Goal: Task Accomplishment & Management: Manage account settings

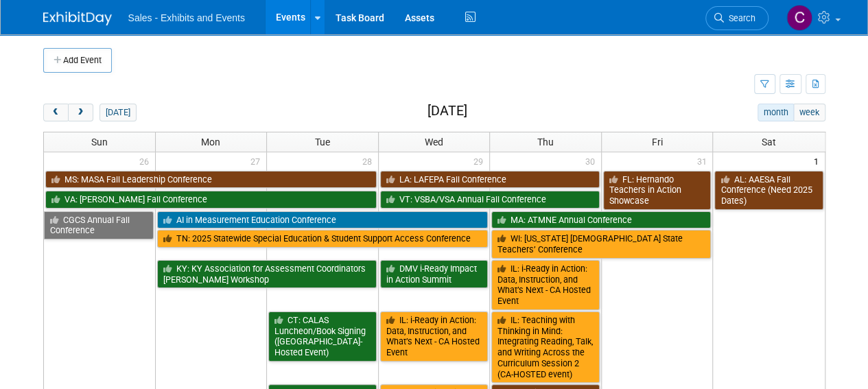
click at [96, 113] on div "[DATE]" at bounding box center [89, 113] width 93 height 18
click at [82, 112] on span "next" at bounding box center [80, 112] width 10 height 9
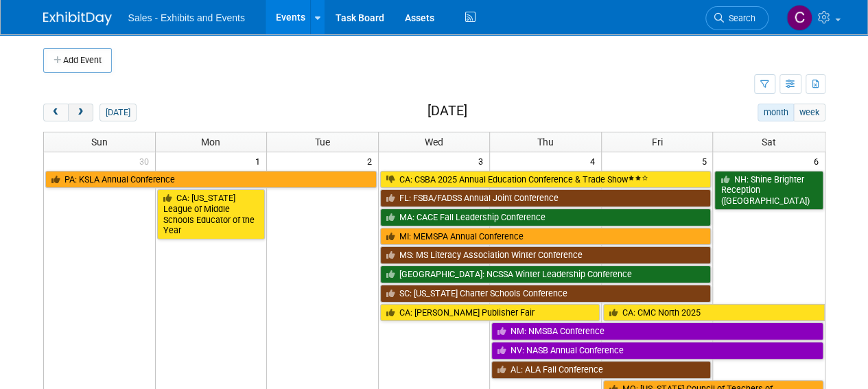
click at [82, 112] on span "next" at bounding box center [80, 112] width 10 height 9
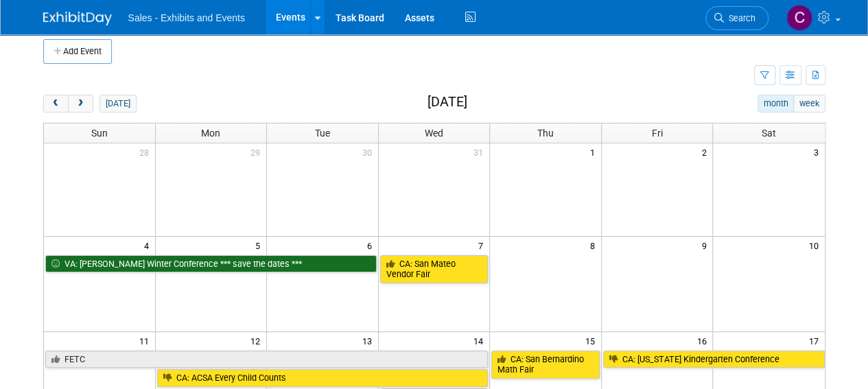
scroll to position [5, 0]
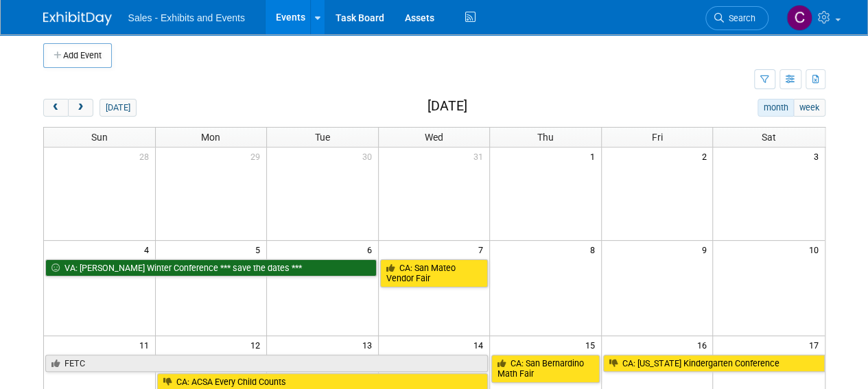
click at [74, 116] on div "today month week January 2026" at bounding box center [434, 108] width 782 height 19
click at [78, 106] on span "next" at bounding box center [80, 108] width 10 height 9
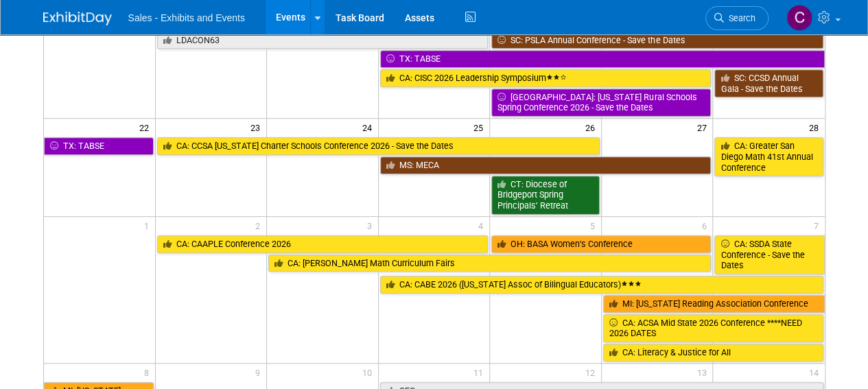
scroll to position [362, 0]
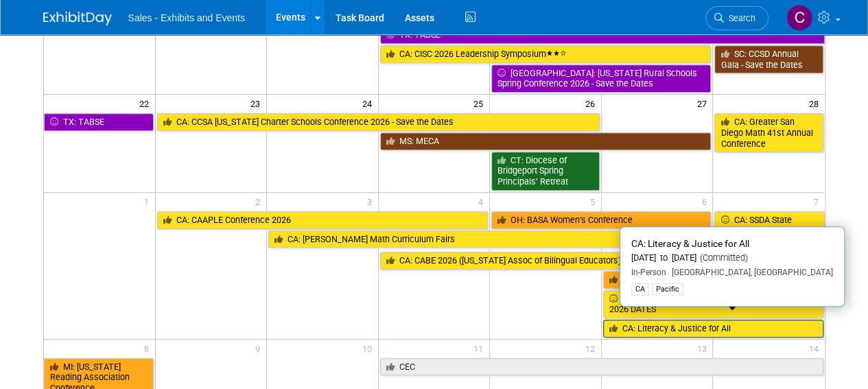
click at [634, 320] on link "CA: Literacy & Justice for All" at bounding box center [713, 329] width 220 height 18
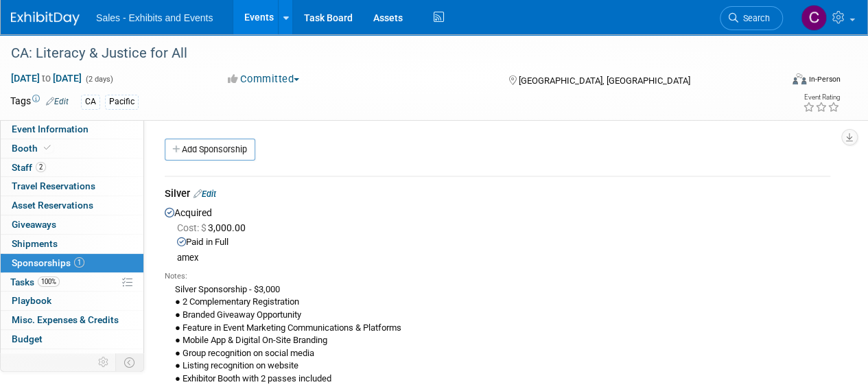
click at [245, 21] on link "Events" at bounding box center [258, 17] width 50 height 34
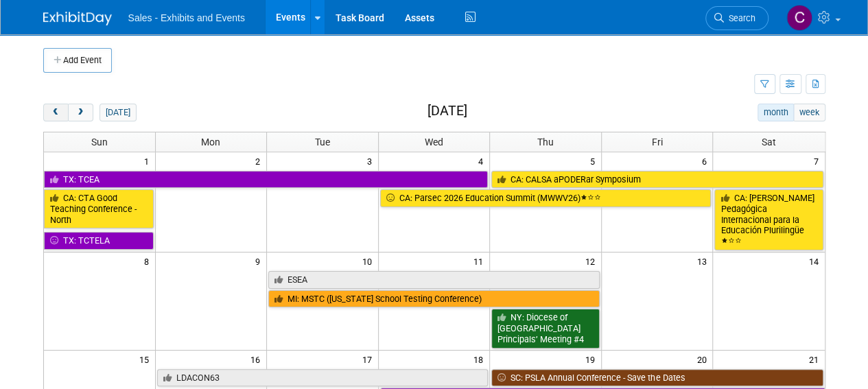
click at [53, 113] on span "prev" at bounding box center [56, 112] width 10 height 9
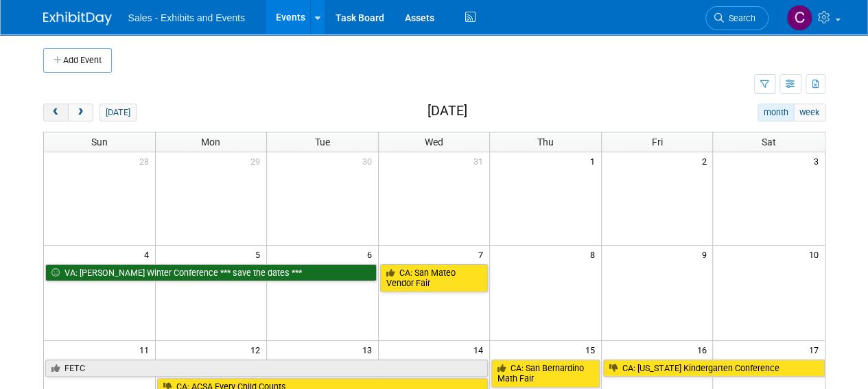
click at [55, 113] on span "prev" at bounding box center [56, 112] width 10 height 9
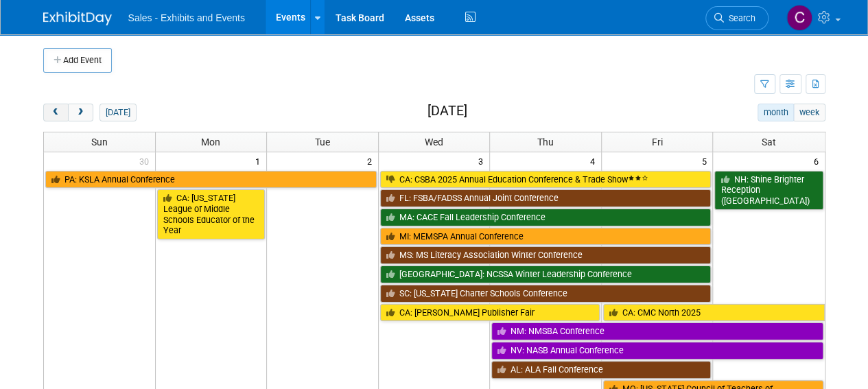
click at [55, 113] on span "prev" at bounding box center [56, 112] width 10 height 9
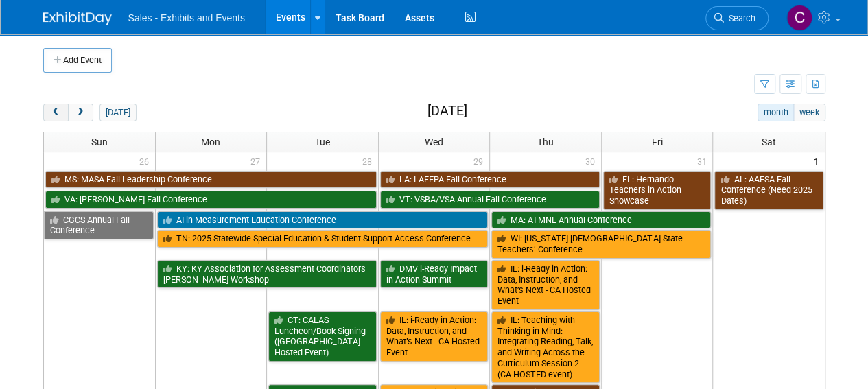
click at [56, 111] on span "prev" at bounding box center [56, 112] width 10 height 9
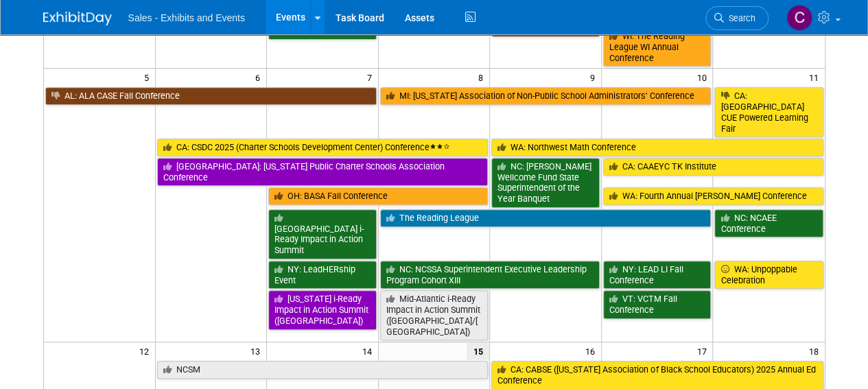
scroll to position [326, 0]
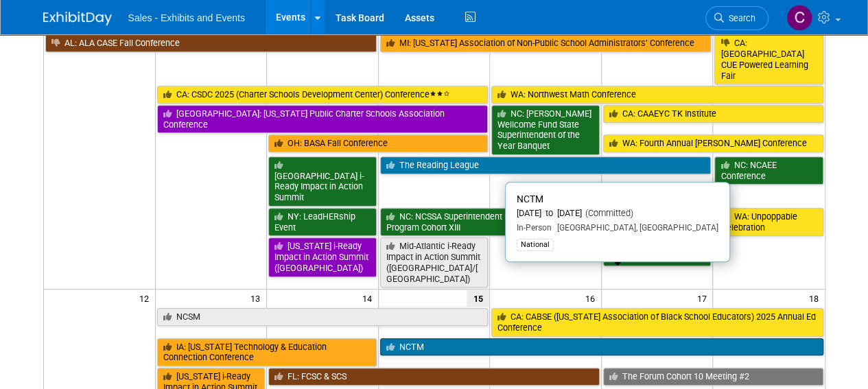
click at [408, 338] on link "NCTM" at bounding box center [601, 347] width 443 height 18
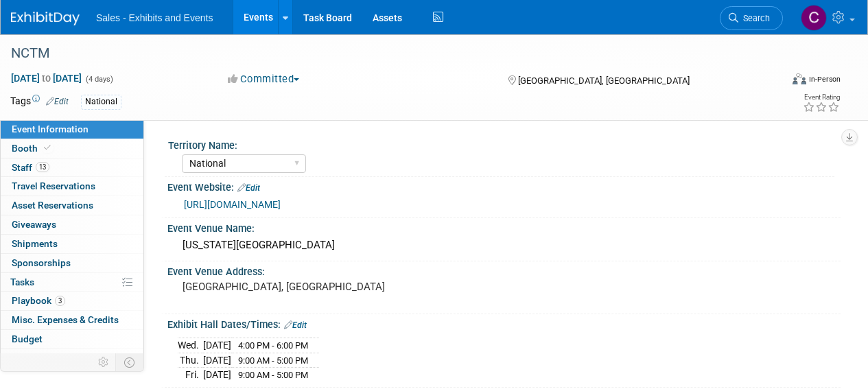
select select "National"
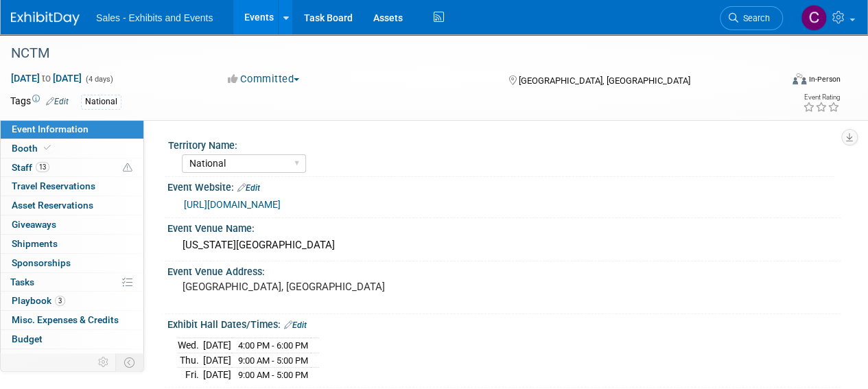
scroll to position [49, 0]
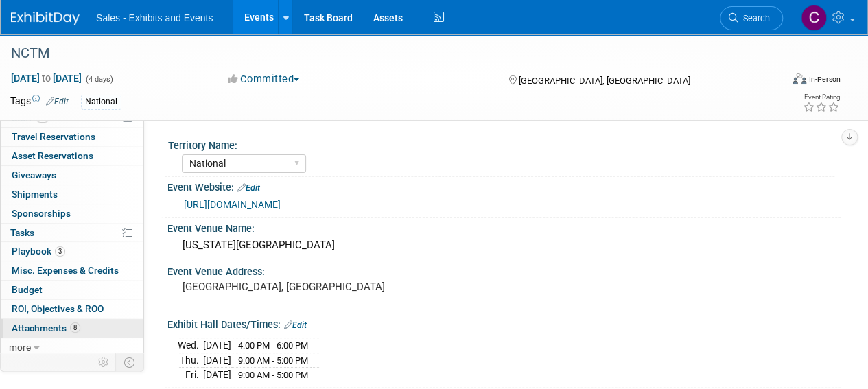
click at [26, 322] on span "Attachments 8" at bounding box center [46, 327] width 69 height 11
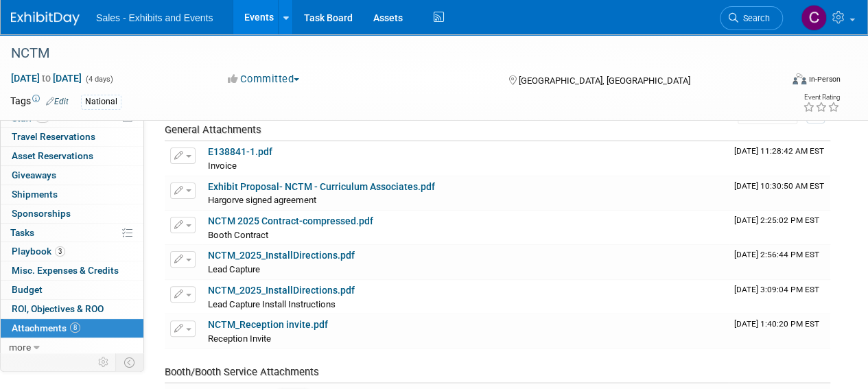
scroll to position [125, 0]
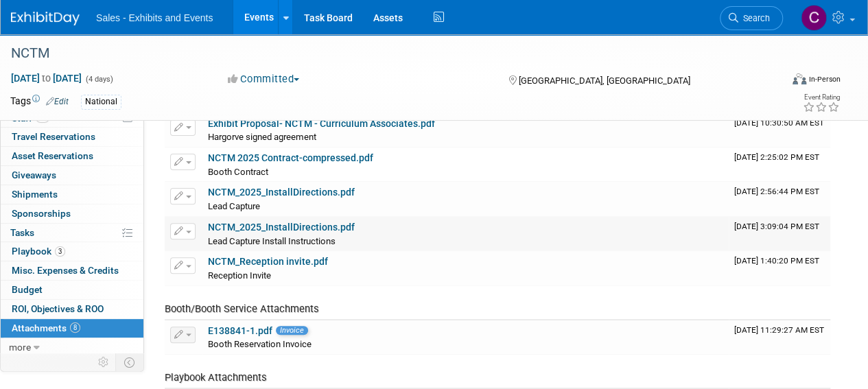
click at [244, 226] on link "NCTM_2025_InstallDirections.pdf" at bounding box center [281, 227] width 147 height 11
click at [246, 192] on link "NCTM_2025_InstallDirections.pdf" at bounding box center [281, 192] width 147 height 11
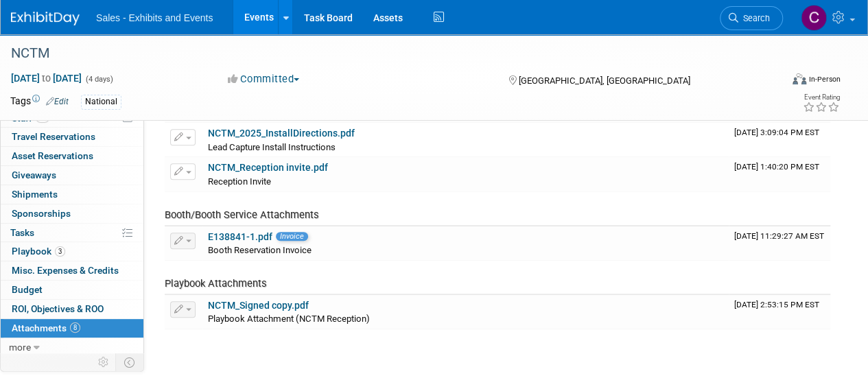
scroll to position [0, 0]
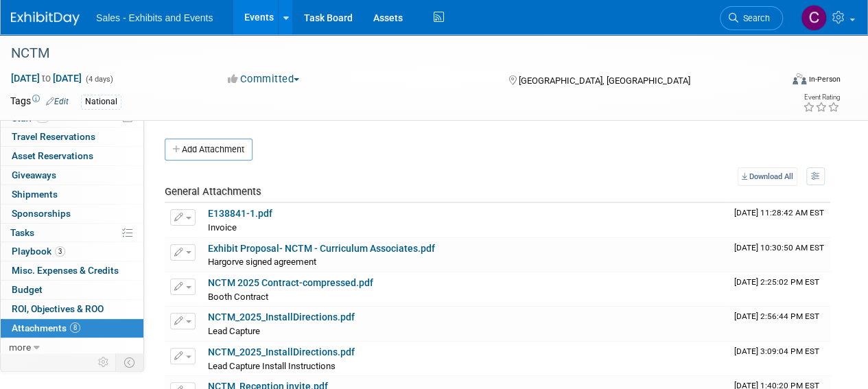
click at [255, 10] on link "Events" at bounding box center [258, 17] width 50 height 34
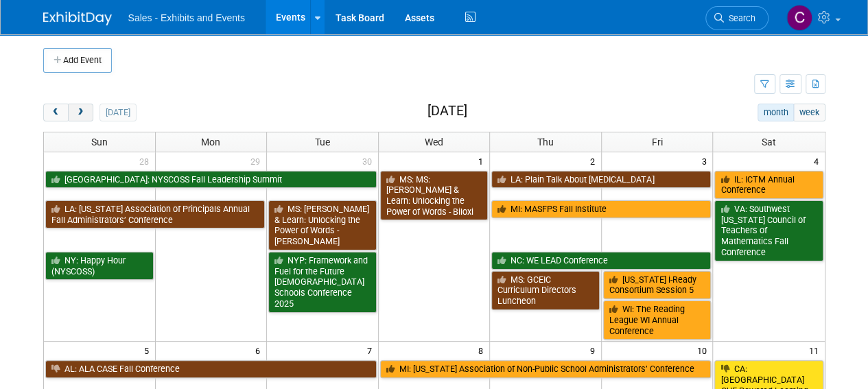
click at [77, 111] on span "next" at bounding box center [80, 112] width 10 height 9
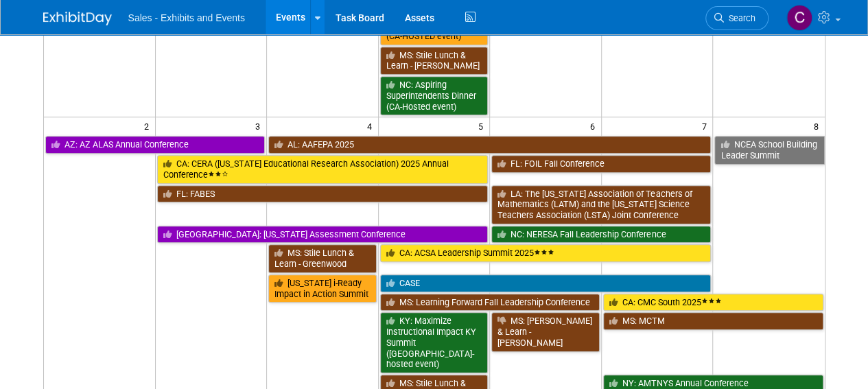
scroll to position [519, 0]
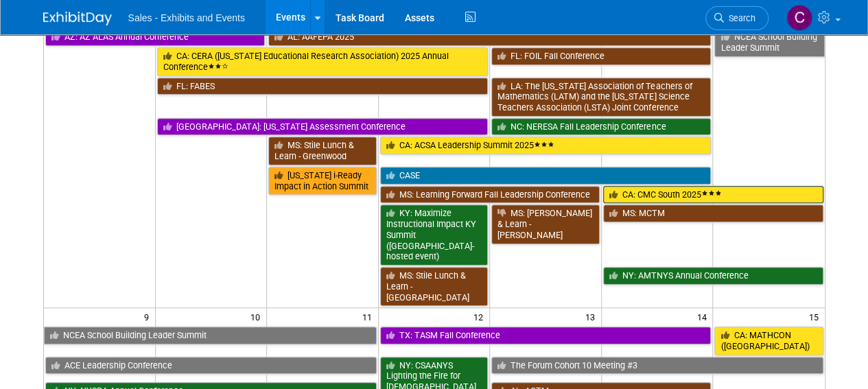
click at [666, 191] on link "CA: CMC South 2025" at bounding box center [713, 195] width 220 height 18
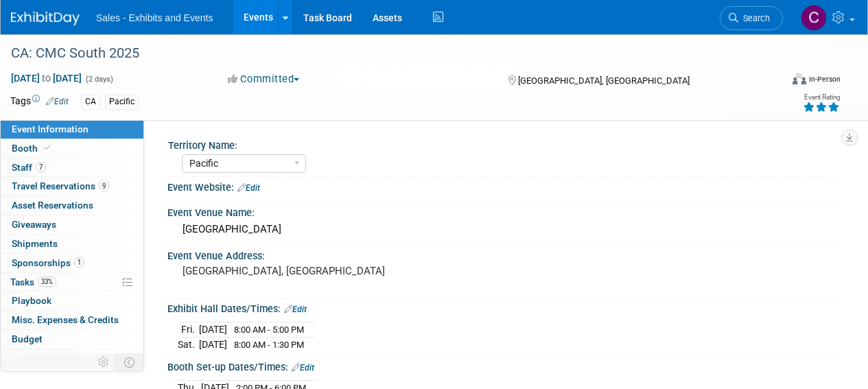
select select "Pacific"
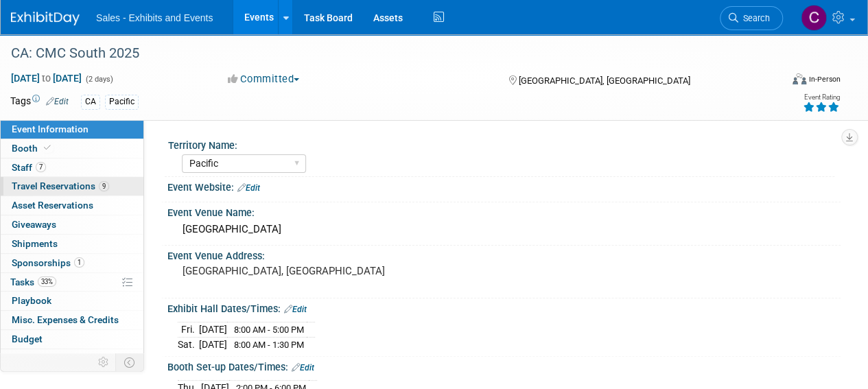
click at [34, 191] on span "Travel Reservations 9" at bounding box center [60, 185] width 97 height 11
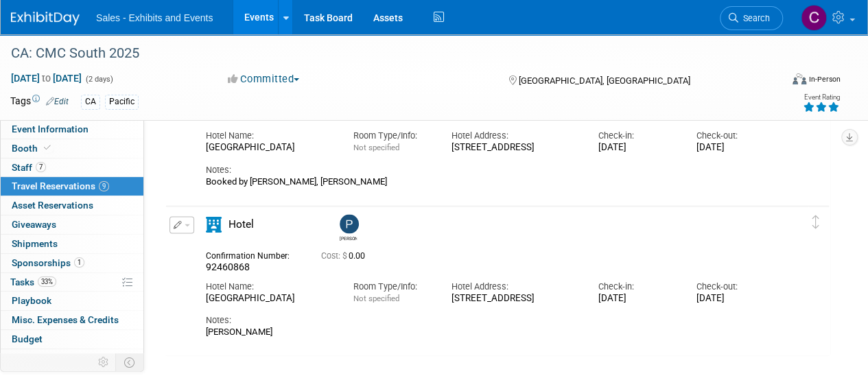
scroll to position [1111, 0]
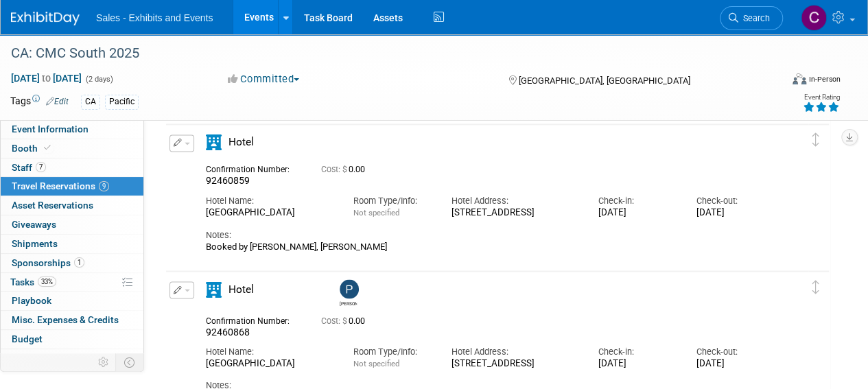
click at [191, 142] on button "button" at bounding box center [181, 142] width 25 height 17
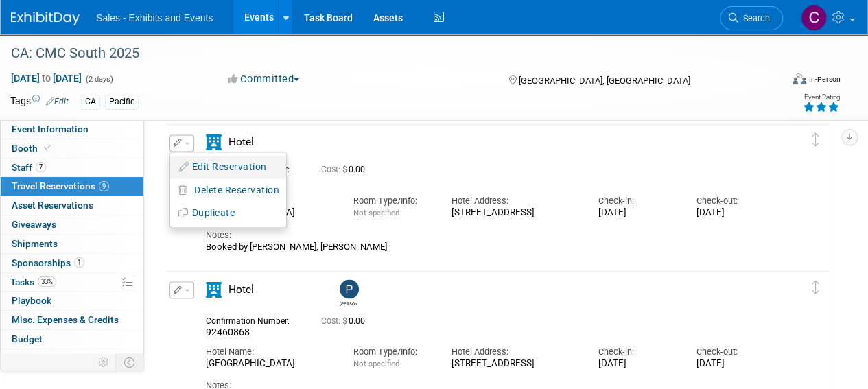
click at [201, 169] on button "Edit Reservation" at bounding box center [228, 167] width 116 height 20
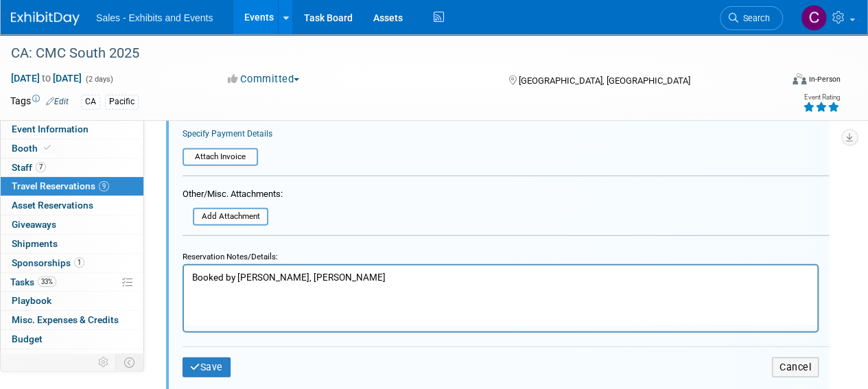
scroll to position [1643, 0]
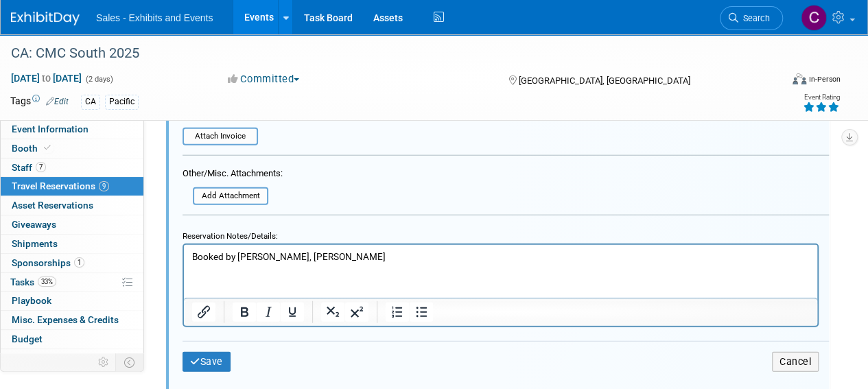
click at [264, 257] on p "Booked by Al, Leslie Amaro" at bounding box center [501, 256] width 618 height 13
drag, startPoint x: 264, startPoint y: 257, endPoint x: 291, endPoint y: 257, distance: 26.8
click at [291, 257] on p "Booked by Al, Leslie Amaro" at bounding box center [501, 256] width 618 height 13
click at [209, 368] on button "Save" at bounding box center [207, 362] width 48 height 20
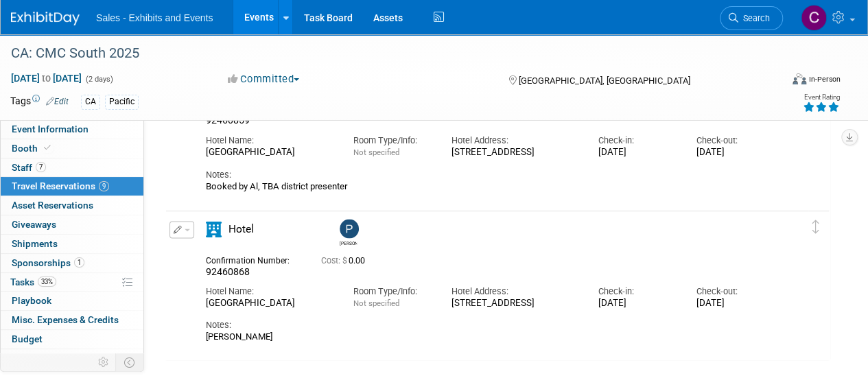
scroll to position [1079, 0]
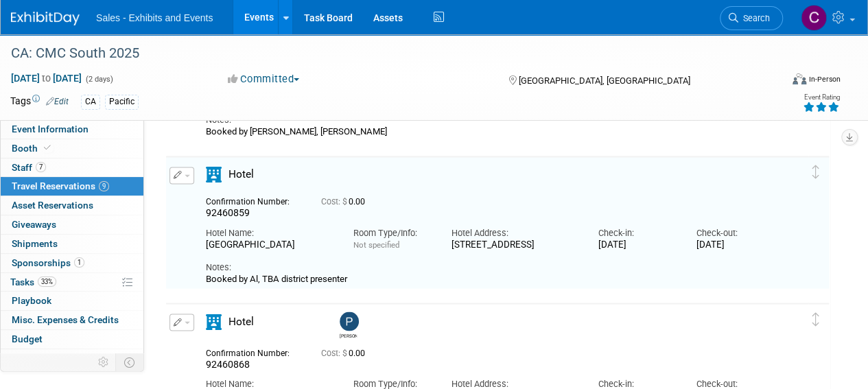
click at [255, 19] on link "Events" at bounding box center [258, 17] width 50 height 34
